Goal: Task Accomplishment & Management: Use online tool/utility

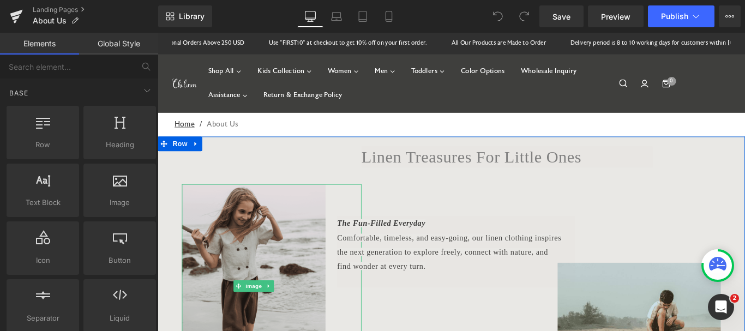
click at [288, 277] on img at bounding box center [266, 317] width 162 height 229
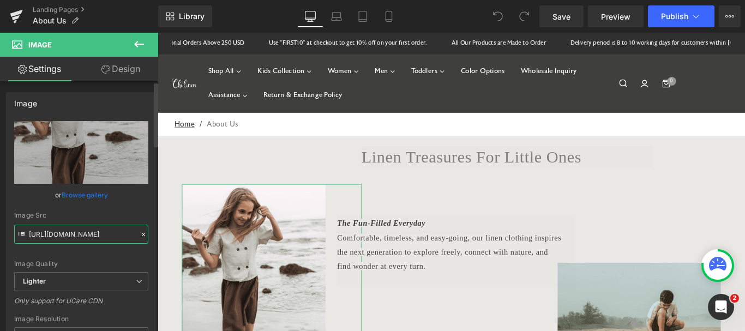
click at [104, 241] on input "[URL][DOMAIN_NAME]" at bounding box center [81, 234] width 134 height 19
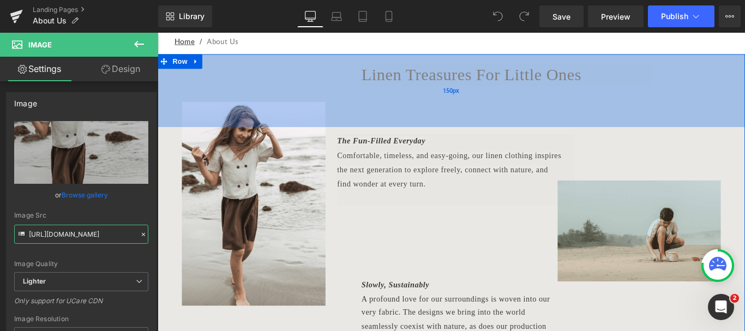
scroll to position [109, 0]
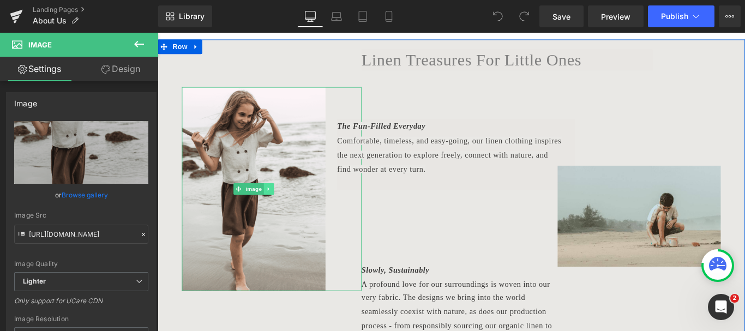
click at [280, 209] on icon at bounding box center [283, 208] width 6 height 7
click at [263, 209] on icon at bounding box center [265, 208] width 6 height 7
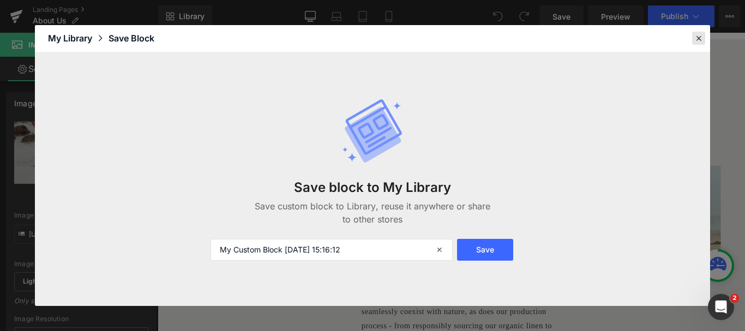
click at [697, 42] on icon at bounding box center [699, 38] width 10 height 10
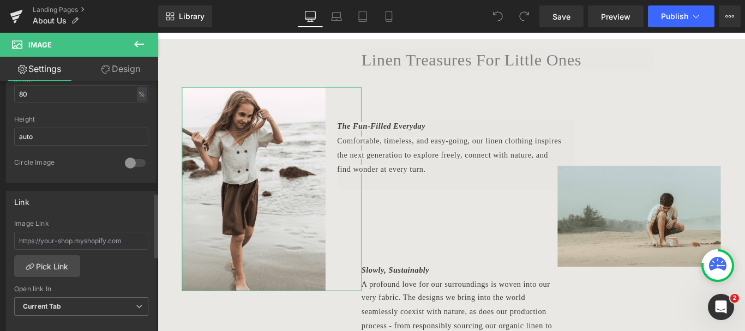
scroll to position [437, 0]
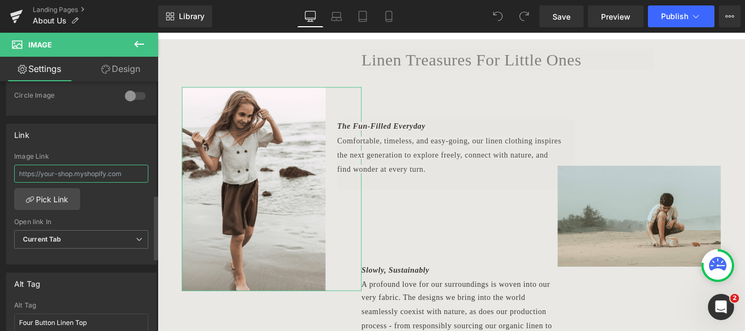
click at [101, 177] on input "text" at bounding box center [81, 174] width 134 height 18
click at [109, 204] on div "Image Link Pick Link Current Tab New Tab Open link In Current Tab Current Tab N…" at bounding box center [82, 209] width 150 height 112
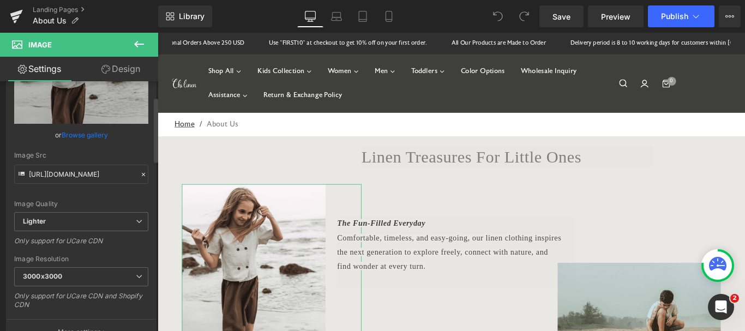
scroll to position [0, 0]
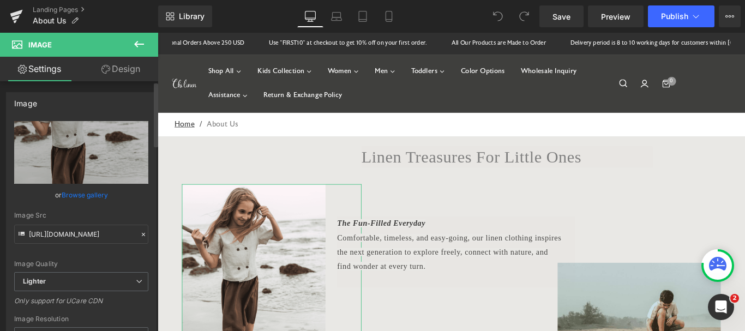
click at [85, 195] on link "Browse gallery" at bounding box center [85, 195] width 46 height 19
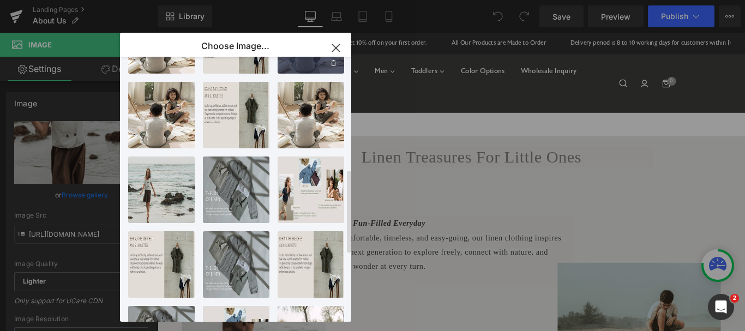
scroll to position [437, 0]
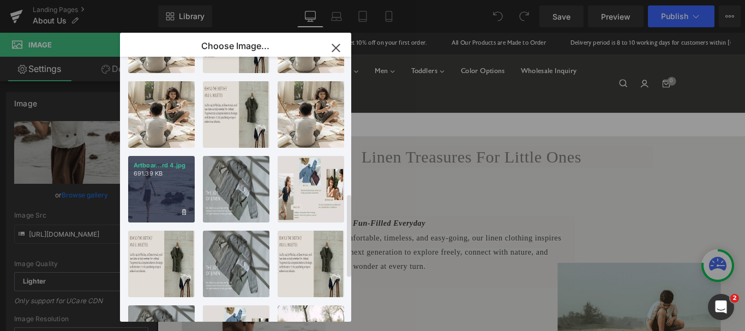
click at [152, 191] on div "Artboar...rd 4.jpg 691.39 KB" at bounding box center [161, 189] width 67 height 67
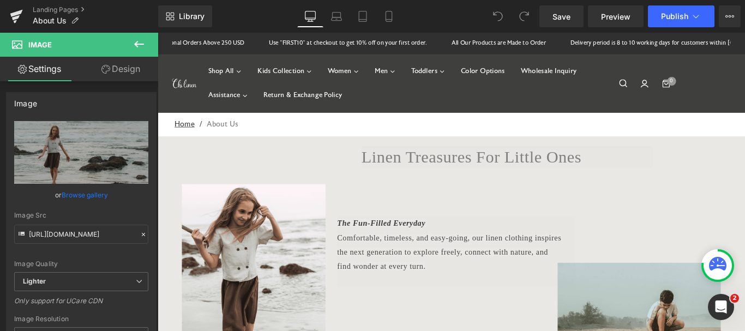
type input "[URL][DOMAIN_NAME]"
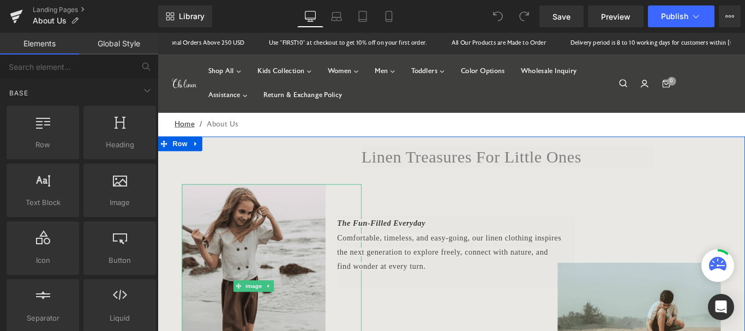
click at [257, 252] on img at bounding box center [266, 317] width 162 height 229
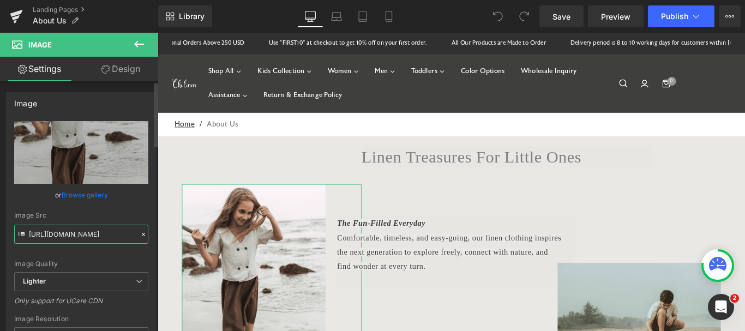
click at [98, 235] on input "[URL][DOMAIN_NAME]" at bounding box center [81, 234] width 134 height 19
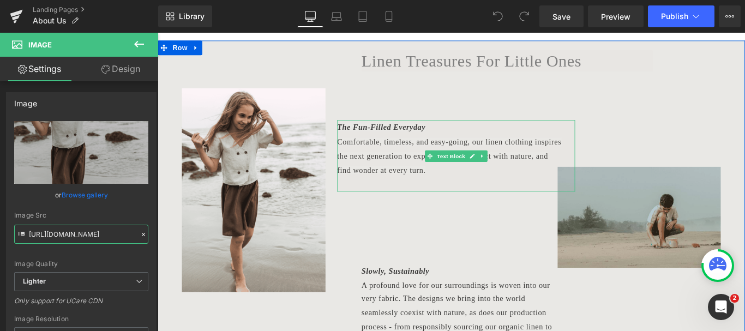
scroll to position [109, 0]
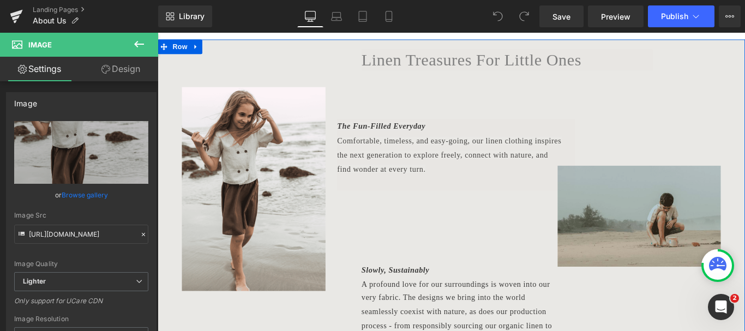
click at [700, 238] on div "Image" at bounding box center [676, 238] width 229 height 113
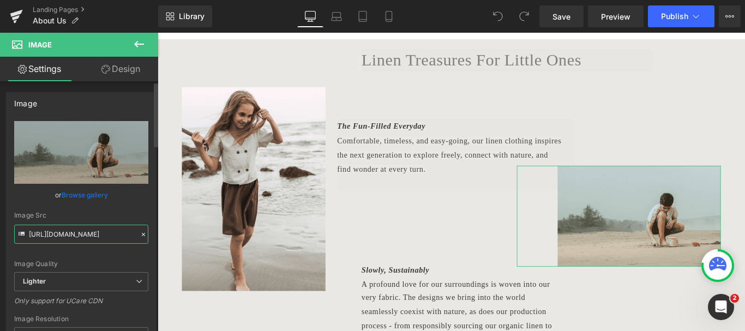
click at [74, 237] on input "[URL][DOMAIN_NAME]" at bounding box center [81, 234] width 134 height 19
drag, startPoint x: 74, startPoint y: 237, endPoint x: 52, endPoint y: 234, distance: 21.5
click at [52, 234] on input "[URL][DOMAIN_NAME]" at bounding box center [81, 234] width 134 height 19
click at [97, 208] on div "Image Quality Lighter Lightest Lighter Lighter Lightest Only support for UCare …" at bounding box center [81, 196] width 134 height 151
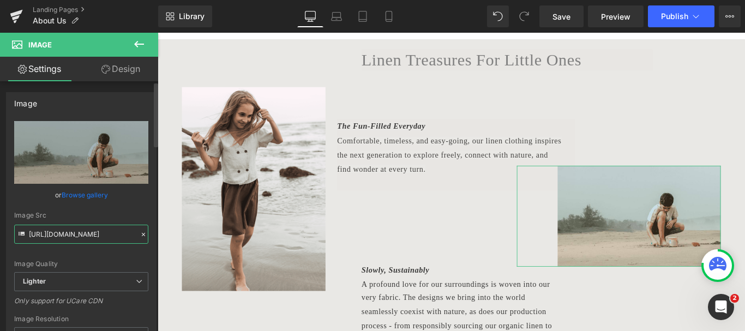
click at [103, 234] on input "[URL][DOMAIN_NAME]" at bounding box center [81, 234] width 134 height 19
click at [136, 285] on icon at bounding box center [139, 281] width 7 height 7
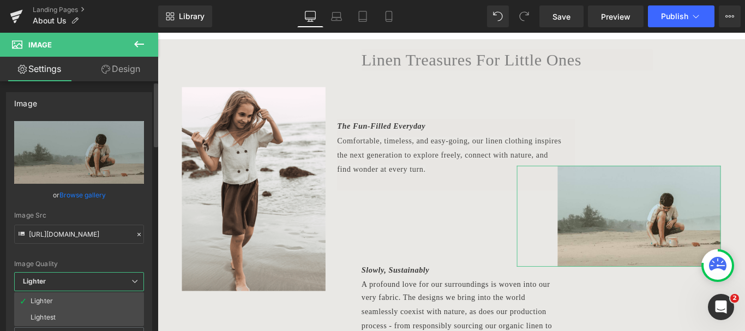
click at [135, 283] on icon at bounding box center [135, 281] width 7 height 7
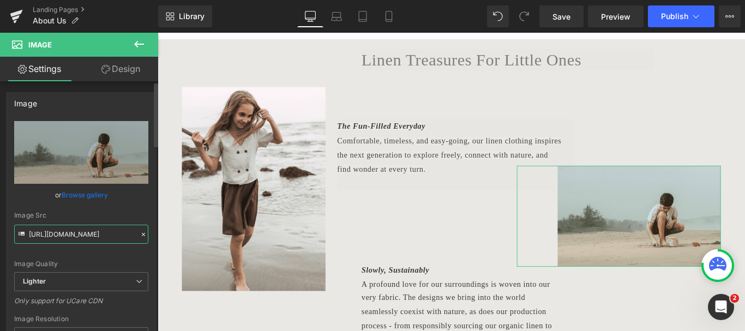
click at [84, 239] on input "[URL][DOMAIN_NAME]" at bounding box center [81, 234] width 134 height 19
click at [89, 234] on input "[URL][DOMAIN_NAME]" at bounding box center [81, 234] width 134 height 19
click at [104, 240] on input "[URL][DOMAIN_NAME]" at bounding box center [81, 234] width 134 height 19
click at [21, 234] on icon at bounding box center [22, 234] width 6 height 4
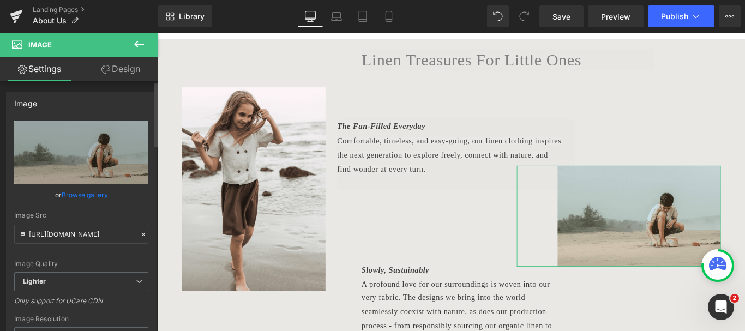
click at [21, 234] on icon at bounding box center [22, 234] width 6 height 4
click at [43, 234] on input "[URL][DOMAIN_NAME]" at bounding box center [81, 234] width 134 height 19
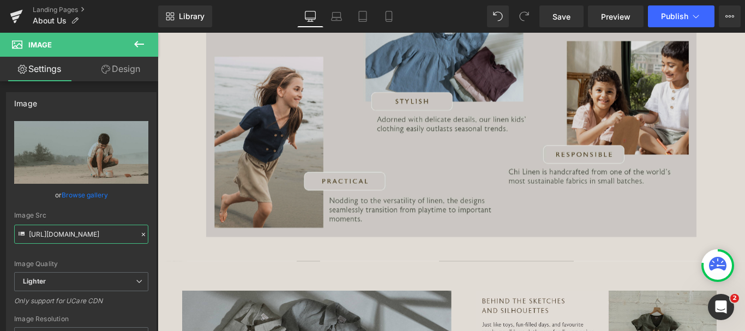
scroll to position [600, 0]
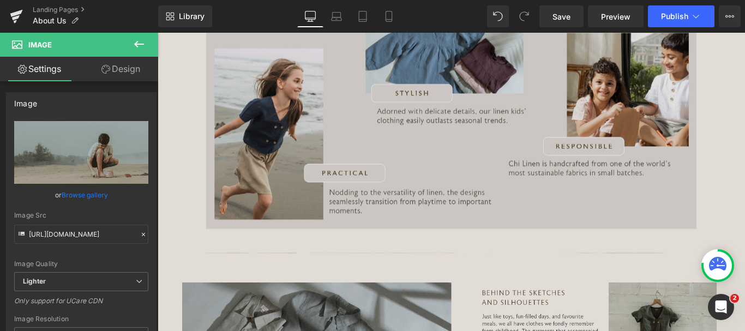
click at [261, 177] on img at bounding box center [487, 116] width 551 height 275
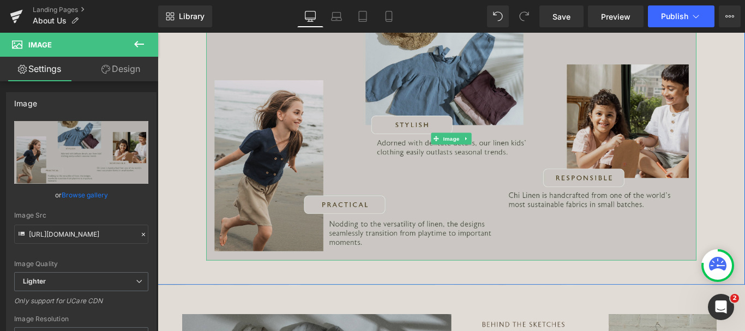
scroll to position [546, 0]
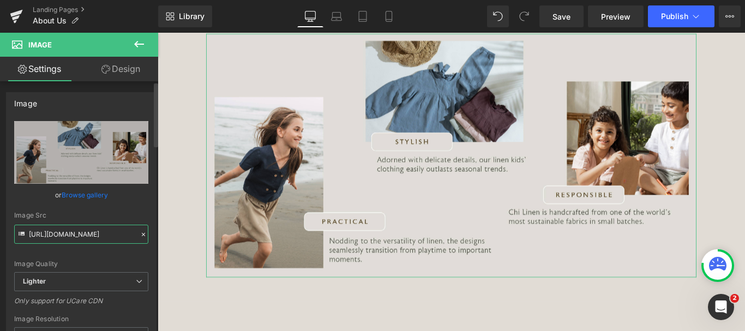
click at [79, 238] on input "[URL][DOMAIN_NAME]" at bounding box center [81, 234] width 134 height 19
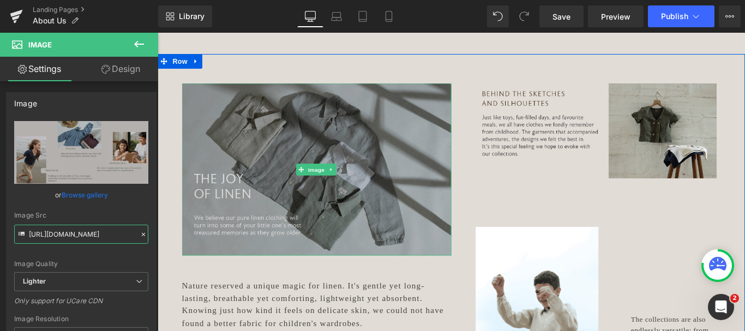
scroll to position [873, 0]
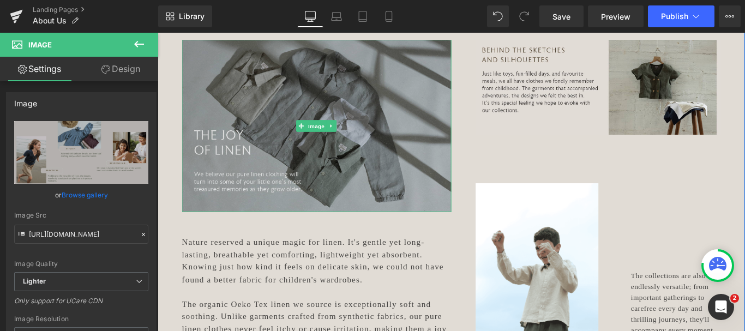
click at [408, 157] on img at bounding box center [336, 137] width 303 height 194
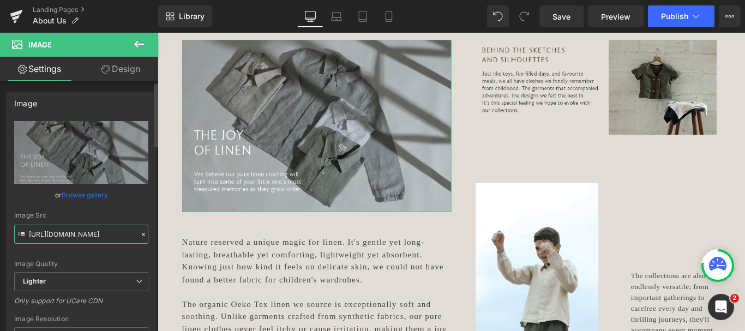
click at [69, 240] on input "[URL][DOMAIN_NAME]" at bounding box center [81, 234] width 134 height 19
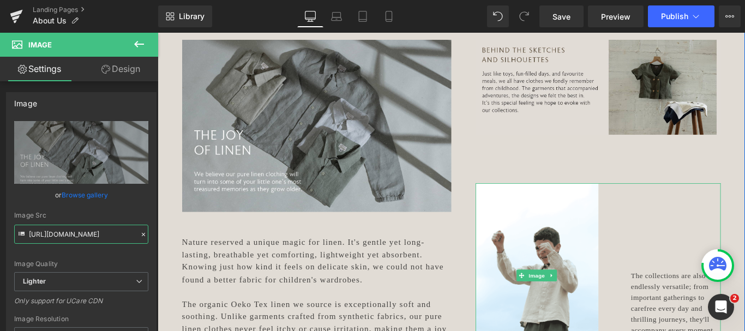
scroll to position [819, 0]
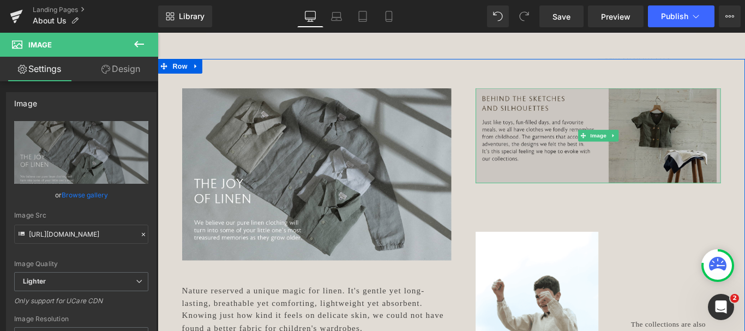
click at [745, 134] on img at bounding box center [653, 148] width 276 height 107
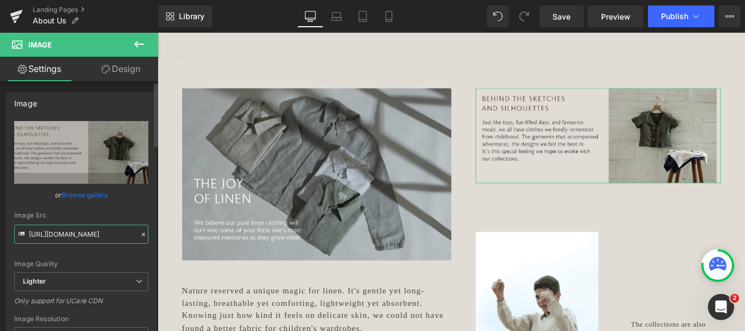
click at [67, 232] on input "[URL][DOMAIN_NAME]" at bounding box center [81, 234] width 134 height 19
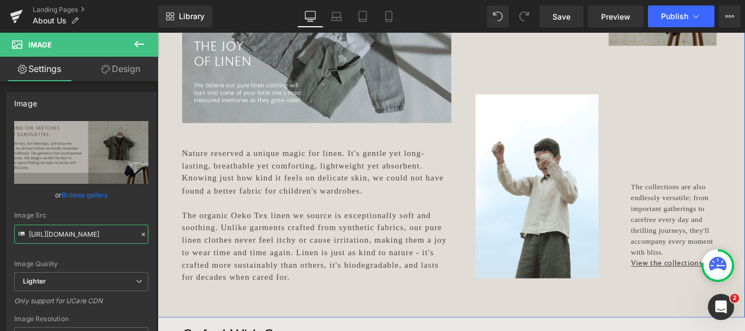
scroll to position [982, 0]
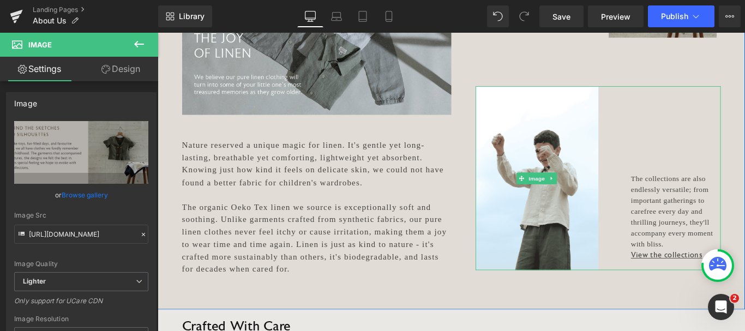
click at [652, 176] on div at bounding box center [653, 196] width 276 height 207
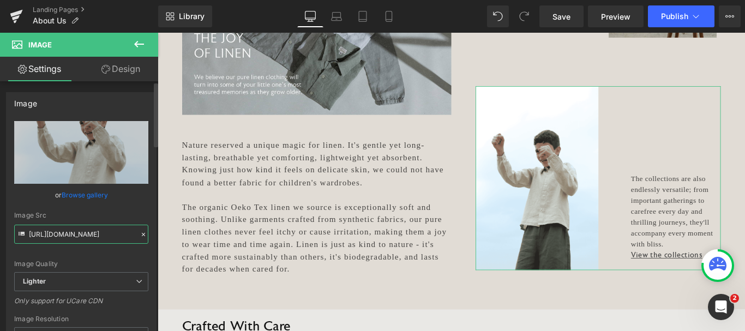
click at [86, 232] on input "[URL][DOMAIN_NAME]" at bounding box center [81, 234] width 134 height 19
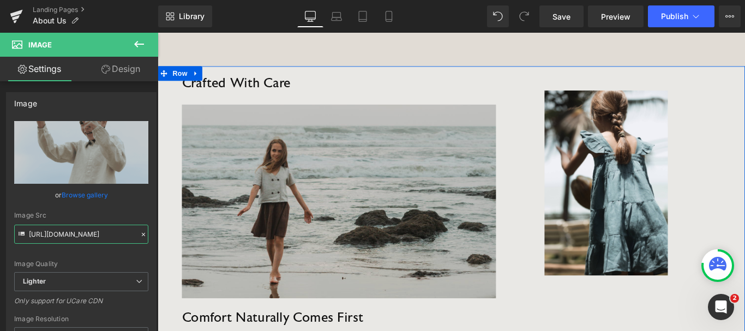
scroll to position [1255, 0]
click at [394, 175] on img at bounding box center [361, 223] width 353 height 218
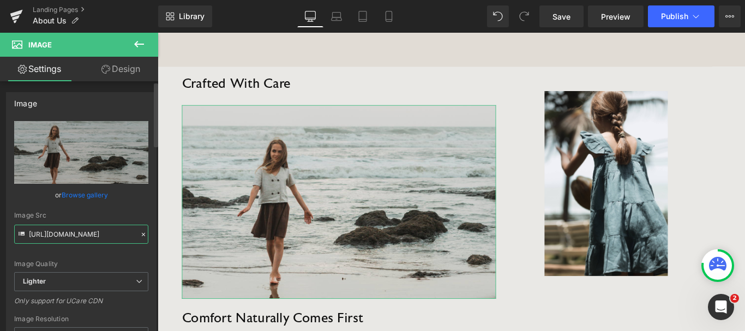
click at [75, 236] on input "[URL][DOMAIN_NAME]" at bounding box center [81, 234] width 134 height 19
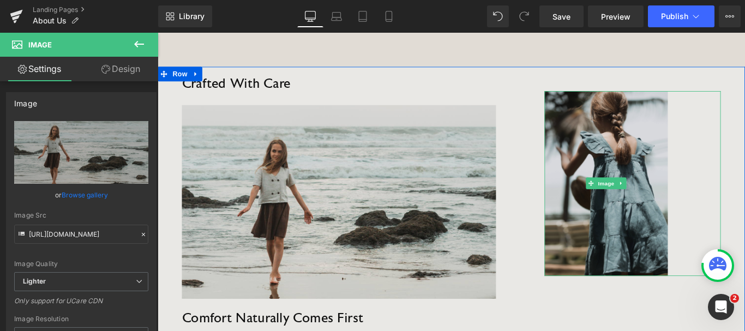
click at [627, 170] on img at bounding box center [662, 202] width 139 height 208
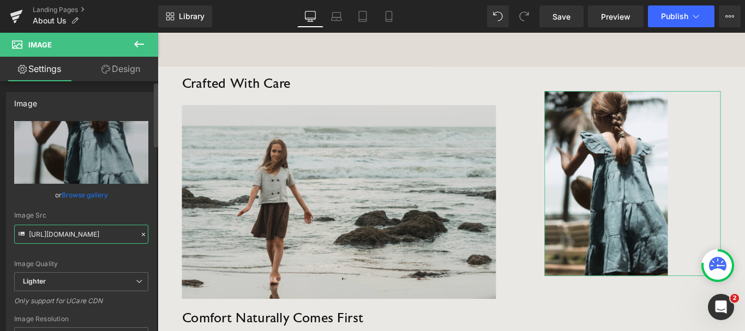
click at [83, 230] on input "[URL][DOMAIN_NAME]" at bounding box center [81, 234] width 134 height 19
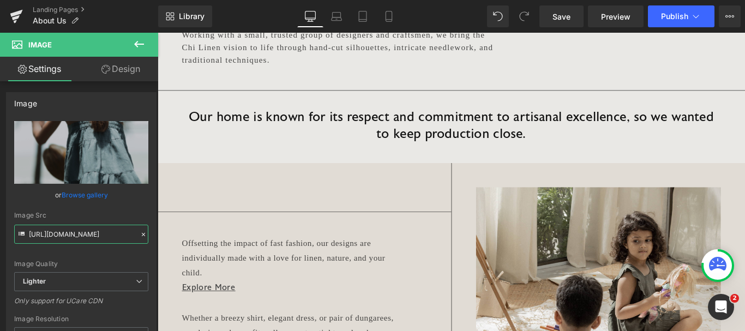
scroll to position [1583, 0]
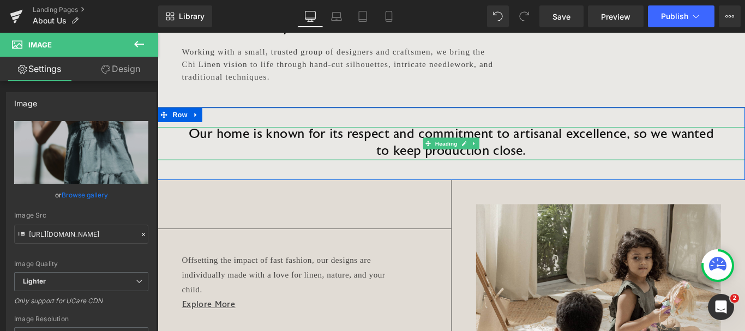
click at [285, 157] on h2 "Our home is known for its respect and commitment to artisanal excellence, so we…" at bounding box center [488, 157] width 606 height 37
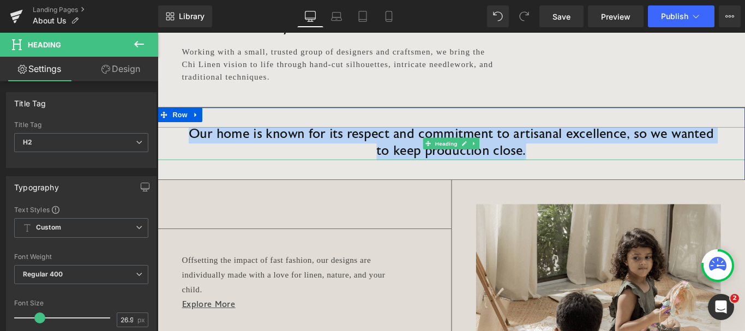
drag, startPoint x: 190, startPoint y: 147, endPoint x: 577, endPoint y: 160, distance: 387.7
click at [577, 160] on h2 "Our home is known for its respect and commitment to artisanal excellence, so we…" at bounding box center [488, 157] width 606 height 37
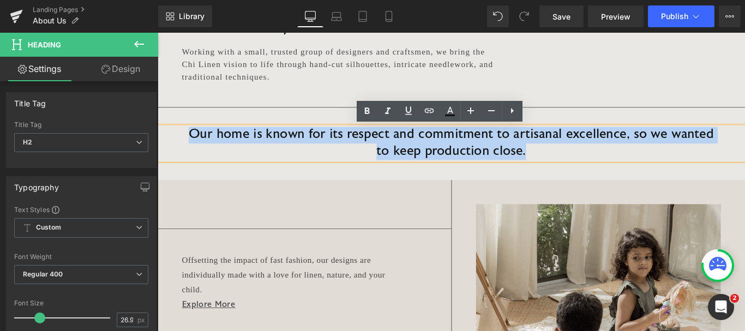
copy h2 "Our home is known for its respect and commitment to artisanal excellence, so we…"
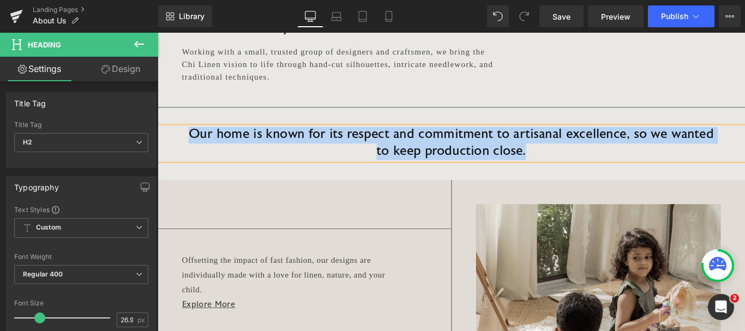
click at [347, 116] on div "Our home is known for its respect and commitment to artisanal excellence, so we…" at bounding box center [488, 157] width 660 height 82
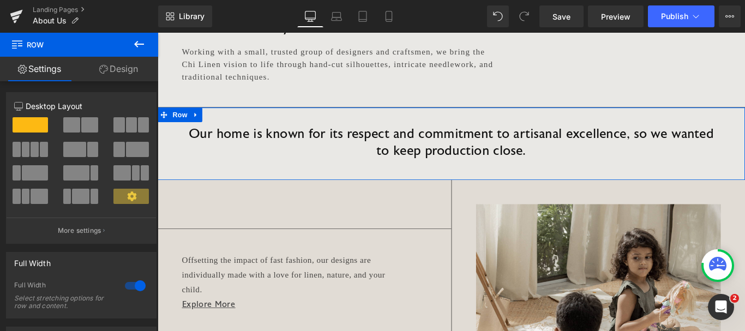
click at [246, 126] on div "Our home is known for its respect and commitment to artisanal excellence, so we…" at bounding box center [488, 157] width 660 height 82
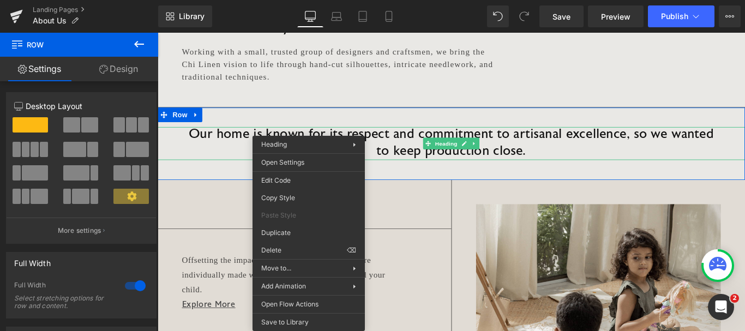
click at [622, 172] on h2 "Our home is known for its respect and commitment to artisanal excellence, so we…" at bounding box center [488, 157] width 606 height 37
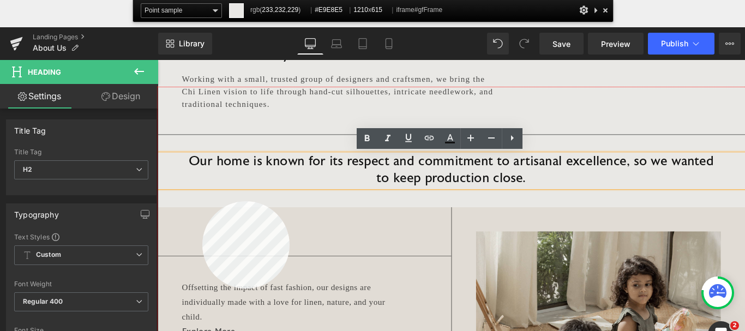
click at [202, 201] on div at bounding box center [488, 255] width 660 height 336
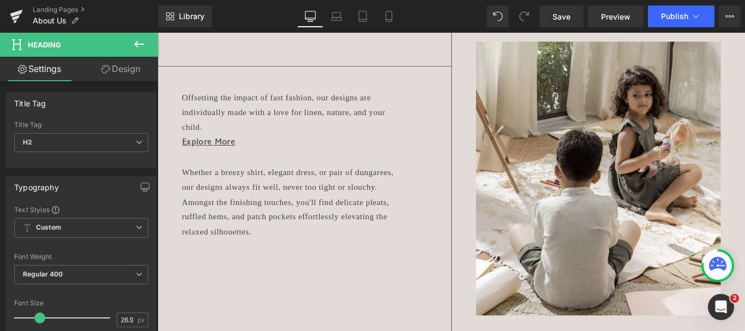
scroll to position [1746, 0]
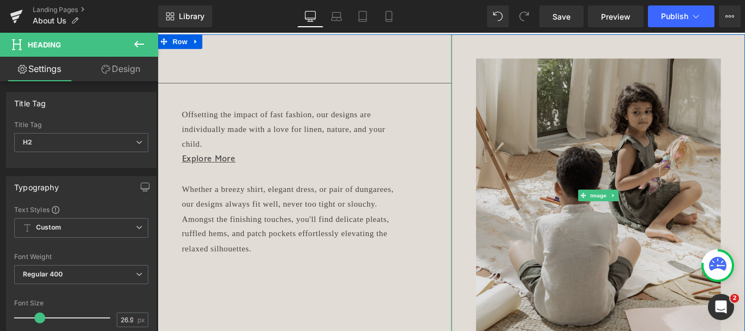
click at [697, 145] on img at bounding box center [653, 215] width 330 height 362
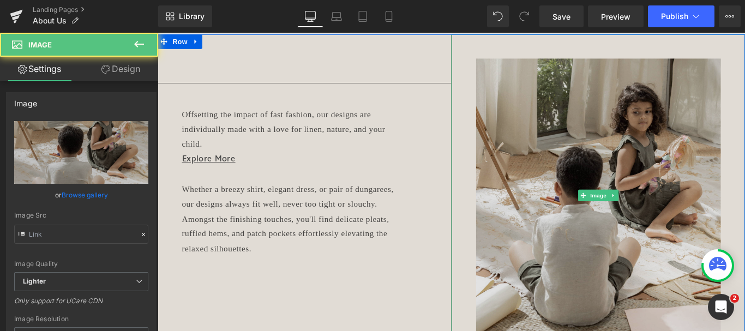
type input "[URL][DOMAIN_NAME]"
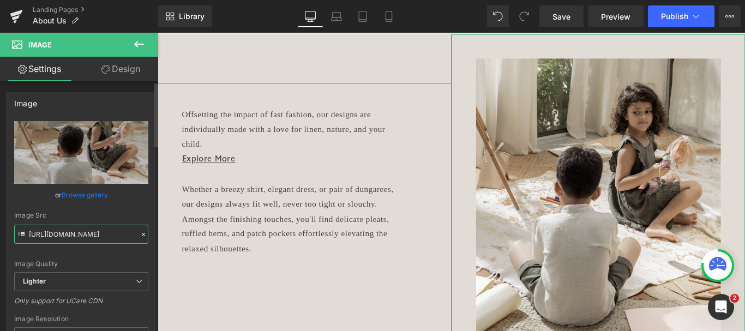
click at [49, 237] on input "[URL][DOMAIN_NAME]" at bounding box center [81, 234] width 134 height 19
